Goal: Transaction & Acquisition: Purchase product/service

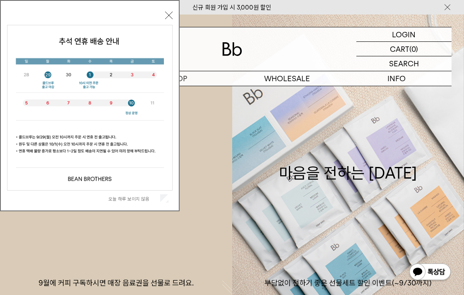
click at [168, 14] on button "닫기" at bounding box center [168, 15] width 7 height 7
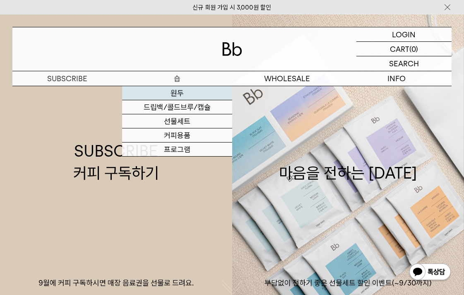
click at [176, 91] on link "원두" at bounding box center [177, 93] width 110 height 14
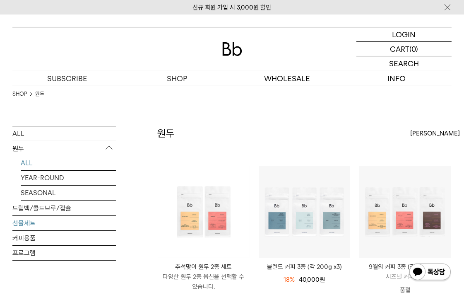
click at [32, 223] on link "선물세트" at bounding box center [63, 223] width 103 height 14
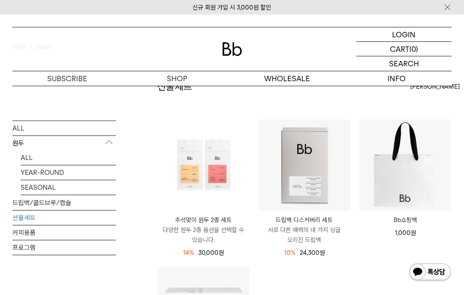
scroll to position [46, 0]
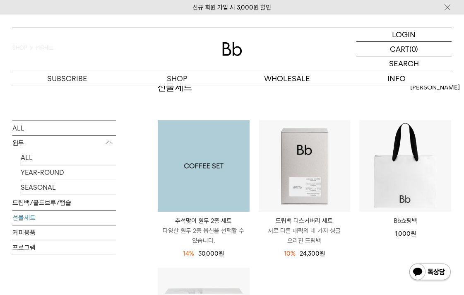
click at [202, 176] on img at bounding box center [204, 166] width 92 height 92
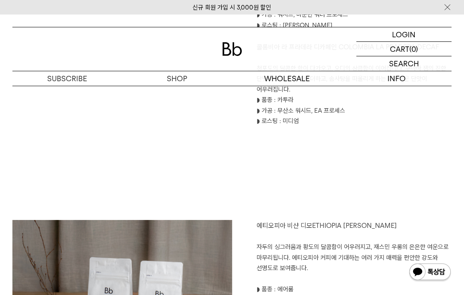
scroll to position [870, 0]
